Goal: Task Accomplishment & Management: Use online tool/utility

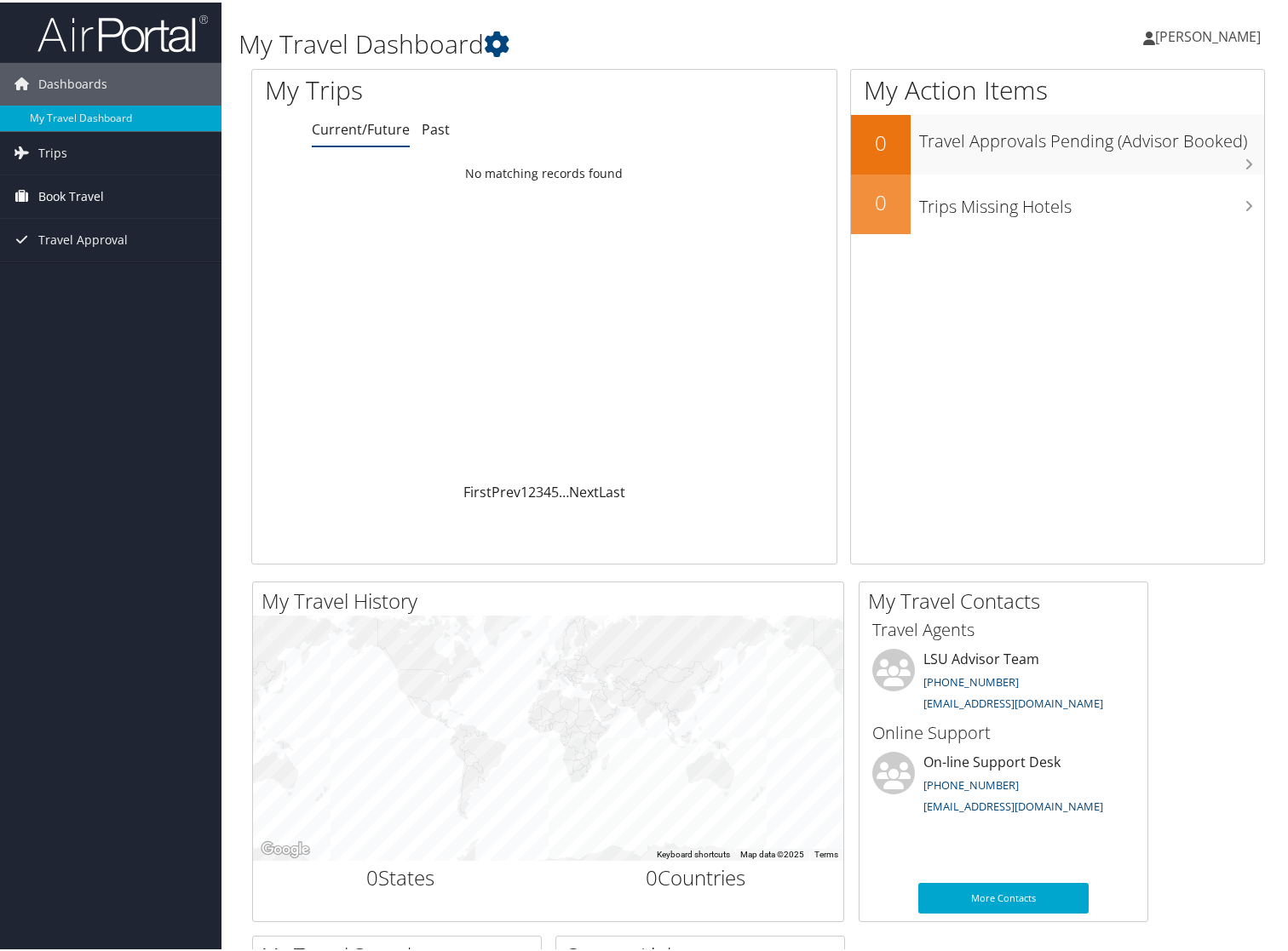
click at [84, 192] on span "Book Travel" at bounding box center [71, 194] width 65 height 43
click at [99, 151] on link "Trips" at bounding box center [111, 150] width 221 height 43
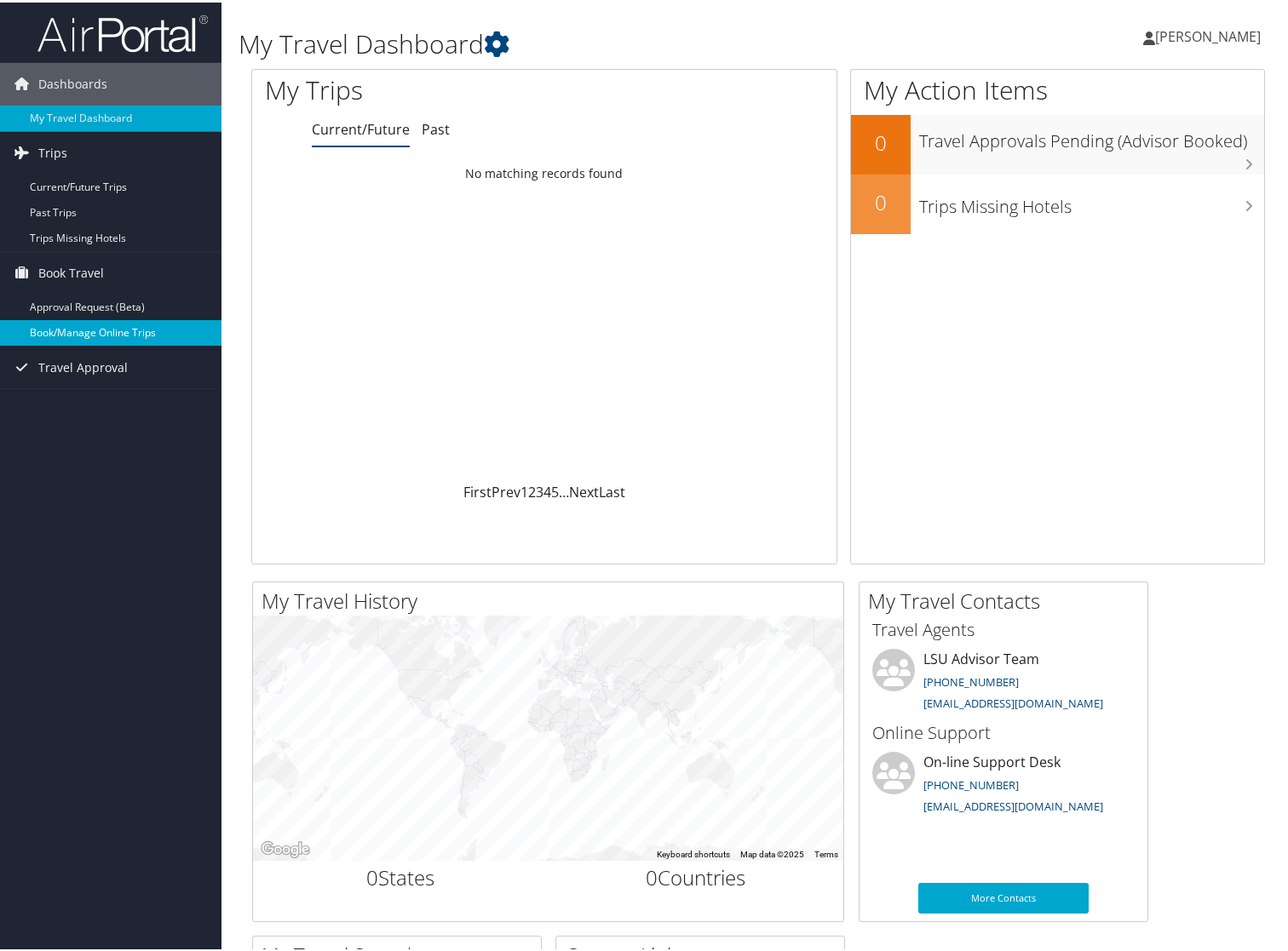
click at [144, 329] on link "Book/Manage Online Trips" at bounding box center [111, 330] width 221 height 26
